Goal: Ask a question

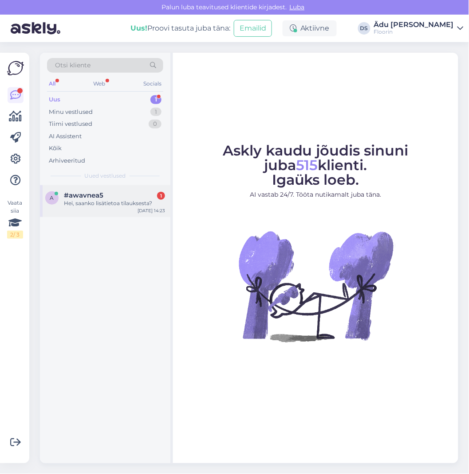
click at [104, 201] on div "Hei, saanko lisätietoa tilauksesta?" at bounding box center [114, 203] width 101 height 8
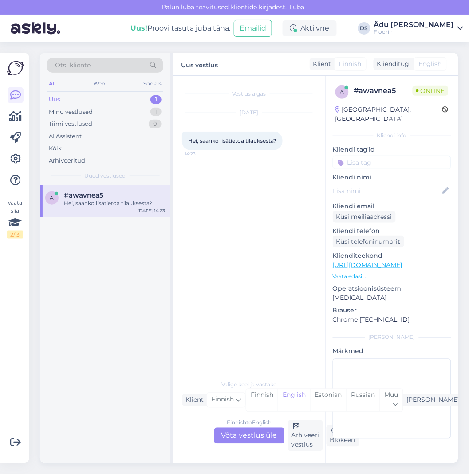
click at [231, 442] on div "Finnish to English Võta vestlus üle" at bounding box center [249, 436] width 70 height 16
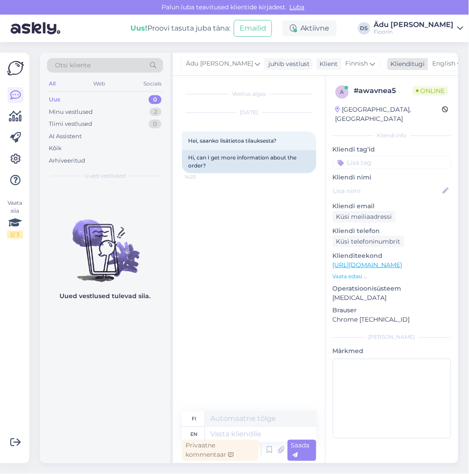
click at [435, 66] on span "English" at bounding box center [443, 64] width 23 height 10
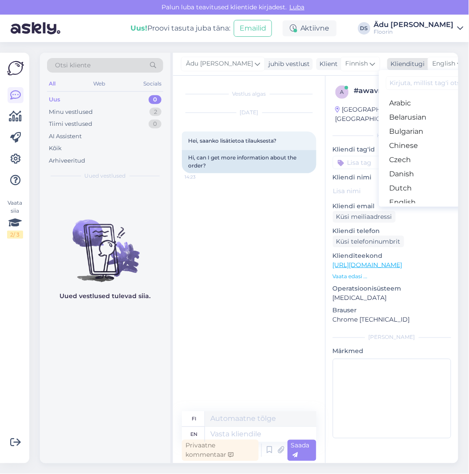
scroll to position [0, 8]
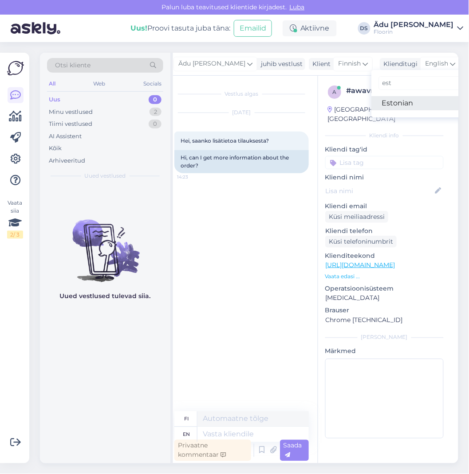
type input "est"
click at [410, 98] on link "Estonian" at bounding box center [420, 103] width 98 height 14
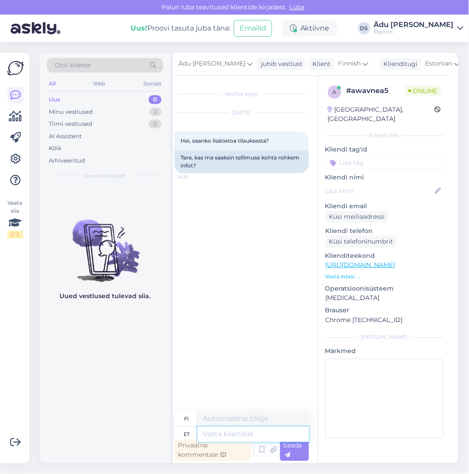
click at [229, 433] on textarea at bounding box center [252, 434] width 111 height 15
type textarea "Tere, m"
type textarea "Hei,"
type textarea "Tere, millise"
type textarea "Hei, mikä niistä?"
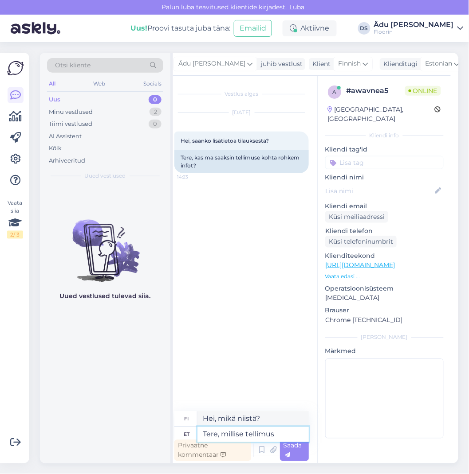
type textarea "Tere, millise tellimus?"
type textarea "Hei, mikä tilaus?"
click at [275, 436] on textarea "Tere, millise tellimus?" at bounding box center [252, 434] width 111 height 15
type textarea "Tere, millise tellimuse?"
click at [297, 453] on div "Saada" at bounding box center [294, 450] width 29 height 21
